Goal: Navigation & Orientation: Find specific page/section

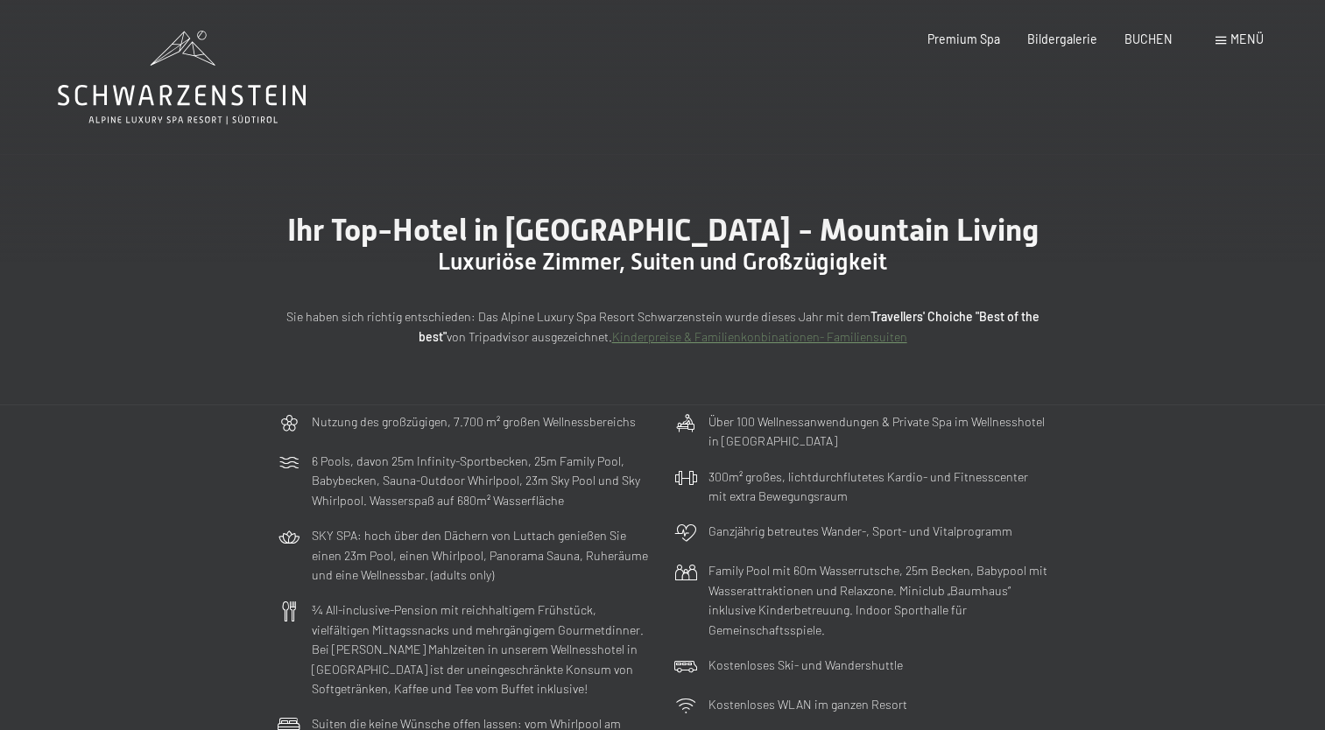
drag, startPoint x: 0, startPoint y: 0, endPoint x: 1219, endPoint y: 40, distance: 1219.4
click at [1219, 40] on div "Buchen Anfragen Premium Spa Bildergalerie BUCHEN Menü DE IT EN Gutschein Bilder…" at bounding box center [1068, 40] width 390 height 18
click at [1219, 40] on span at bounding box center [1220, 41] width 11 height 8
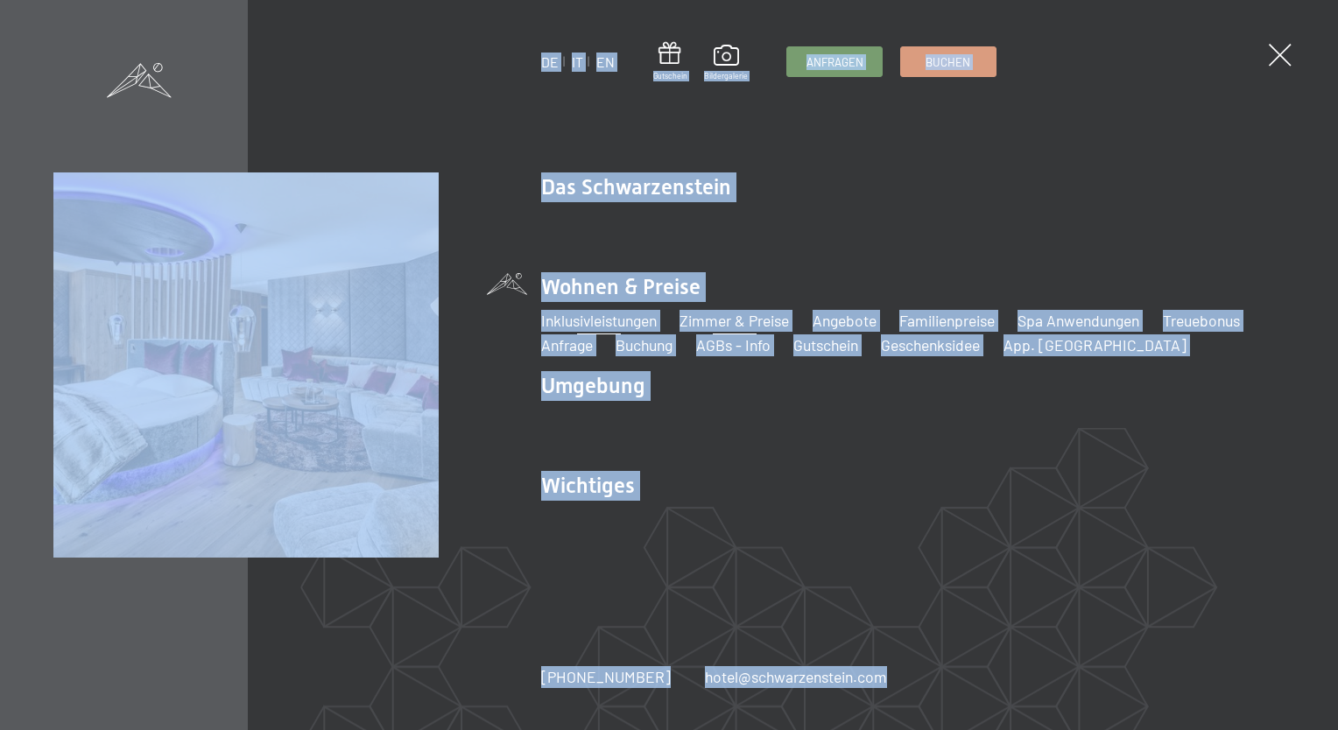
click at [648, 320] on link "Inklusivleistungen" at bounding box center [599, 320] width 116 height 19
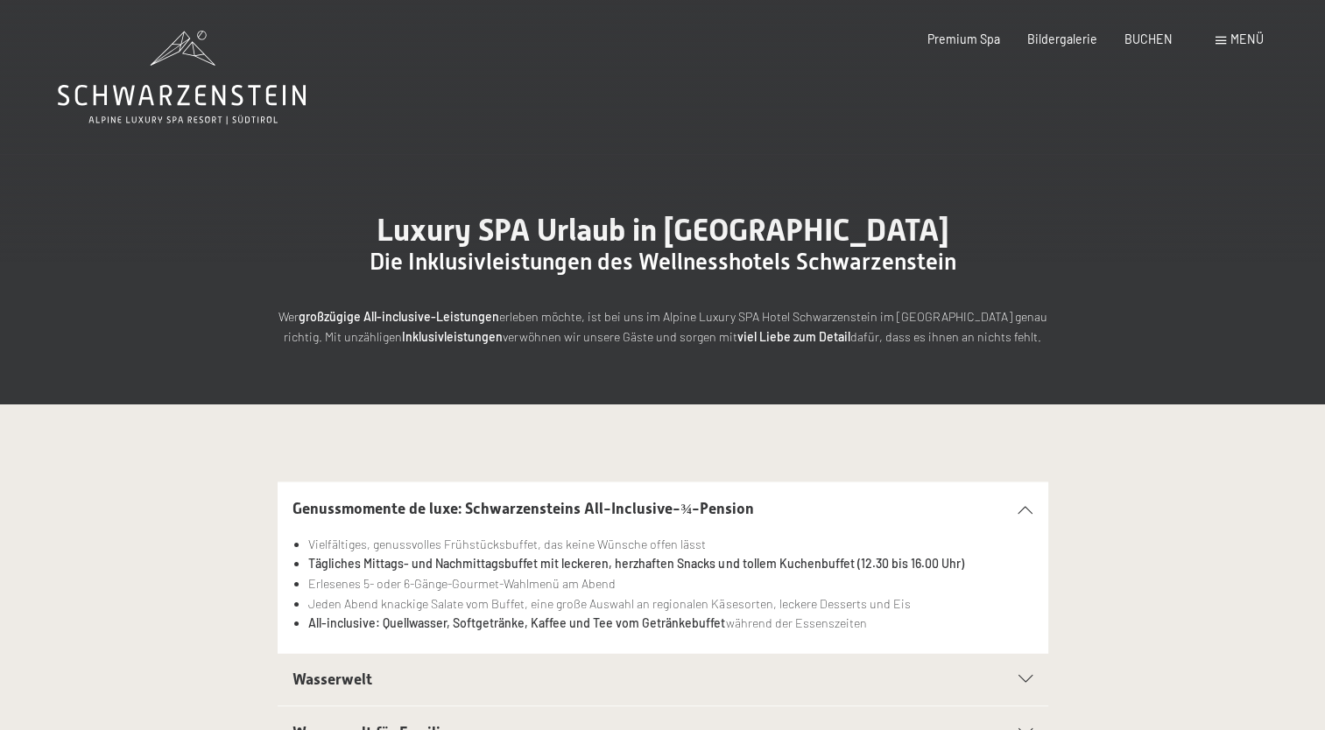
click at [1235, 37] on span "Menü" at bounding box center [1246, 39] width 33 height 15
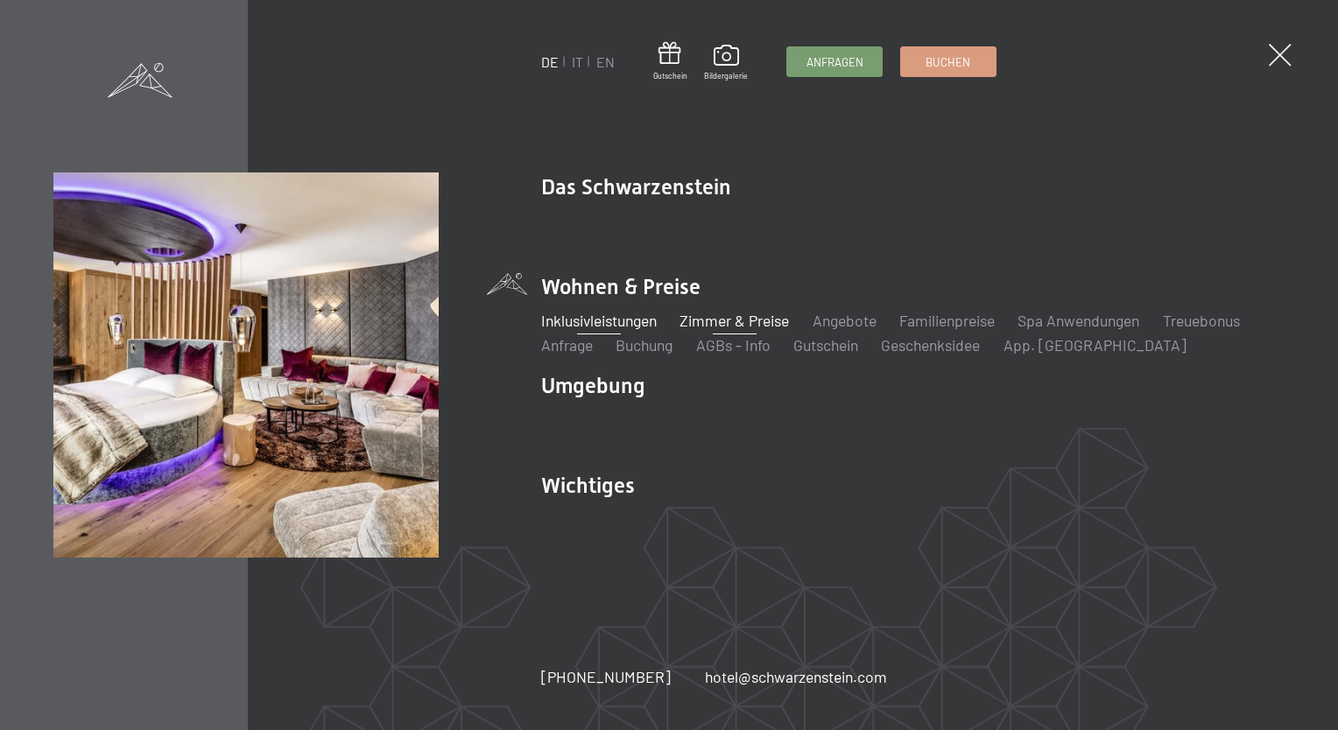
click at [762, 325] on link "Zimmer & Preise" at bounding box center [733, 320] width 109 height 19
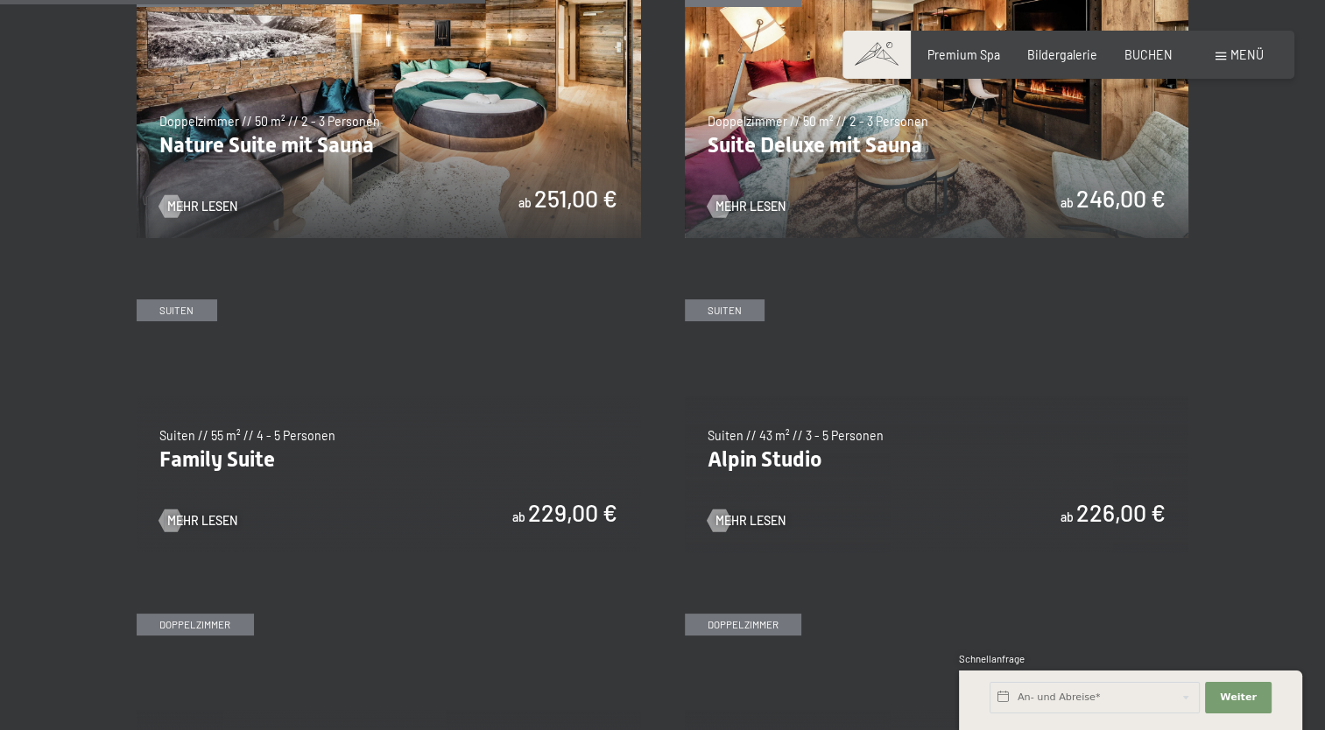
scroll to position [1868, 0]
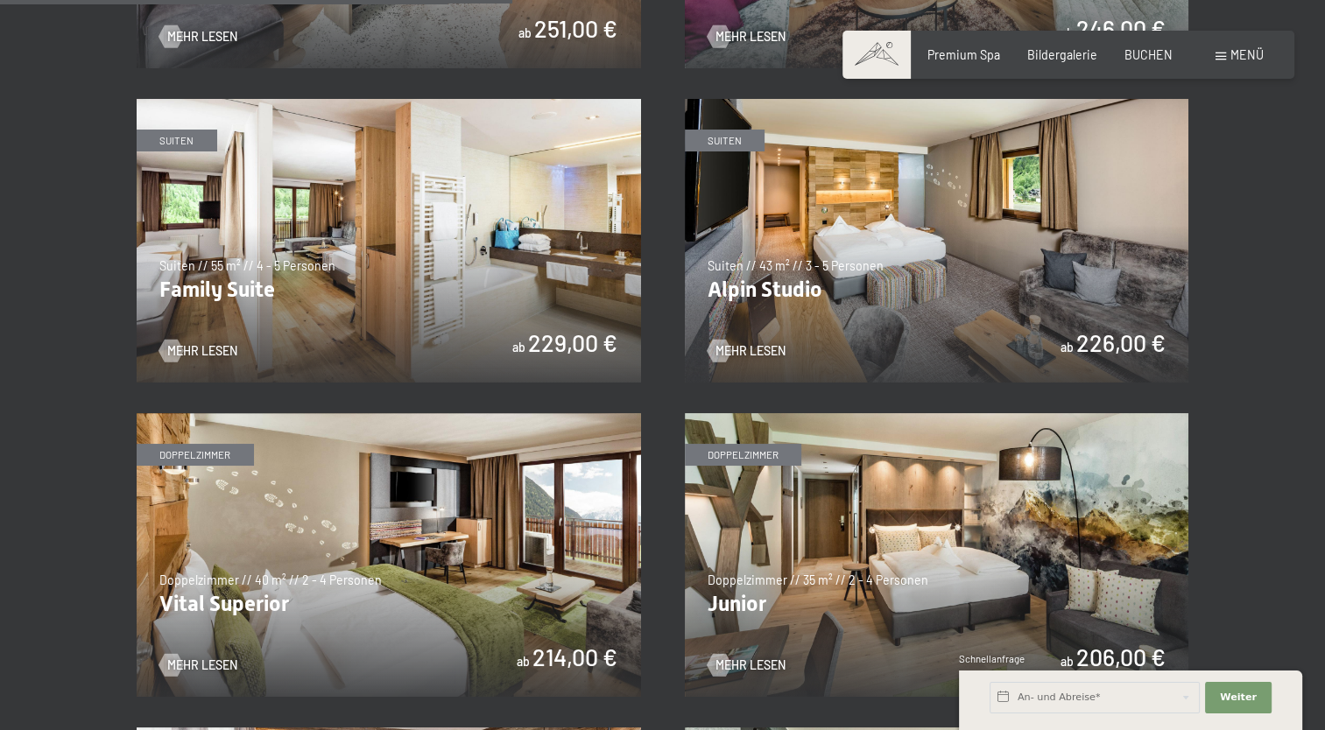
click at [493, 285] on img at bounding box center [389, 241] width 504 height 284
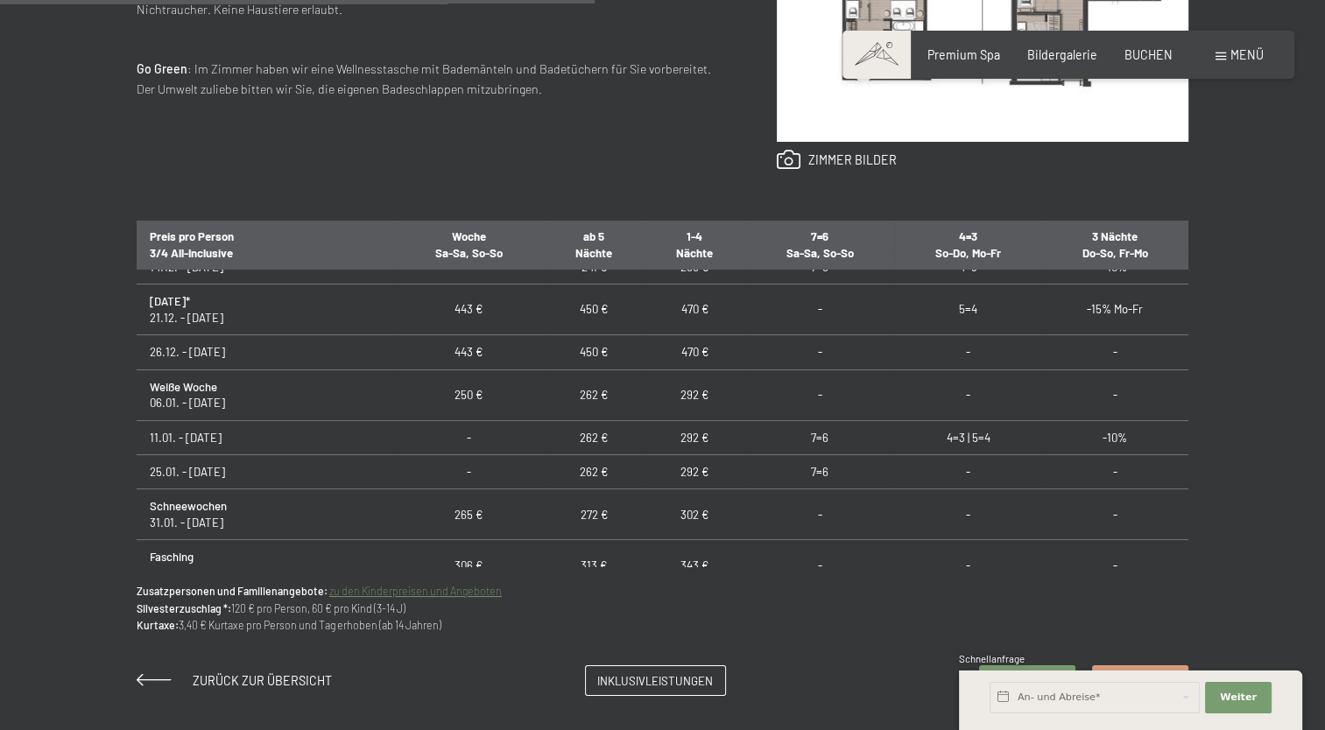
scroll to position [493, 0]
